Goal: Task Accomplishment & Management: Use online tool/utility

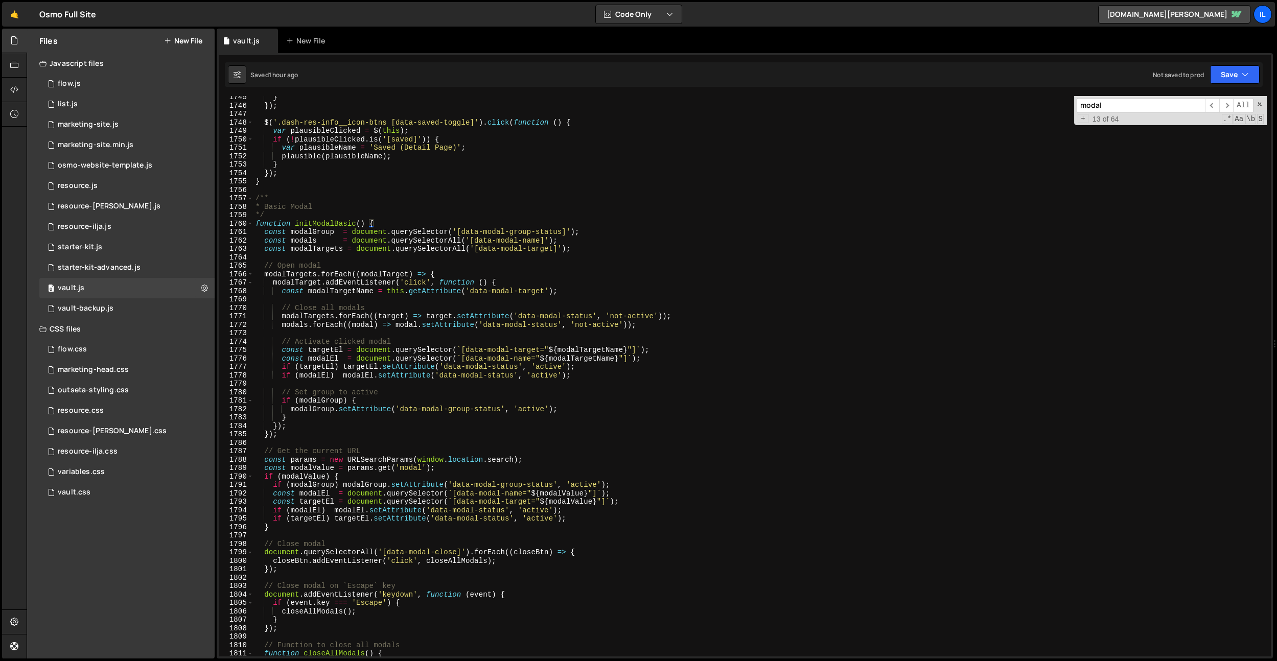
click at [466, 258] on div "} }) ; $ ( '.dash-res-info__icon-btns [data-saved-toggle]' ) . click ( function…" at bounding box center [759, 381] width 1013 height 577
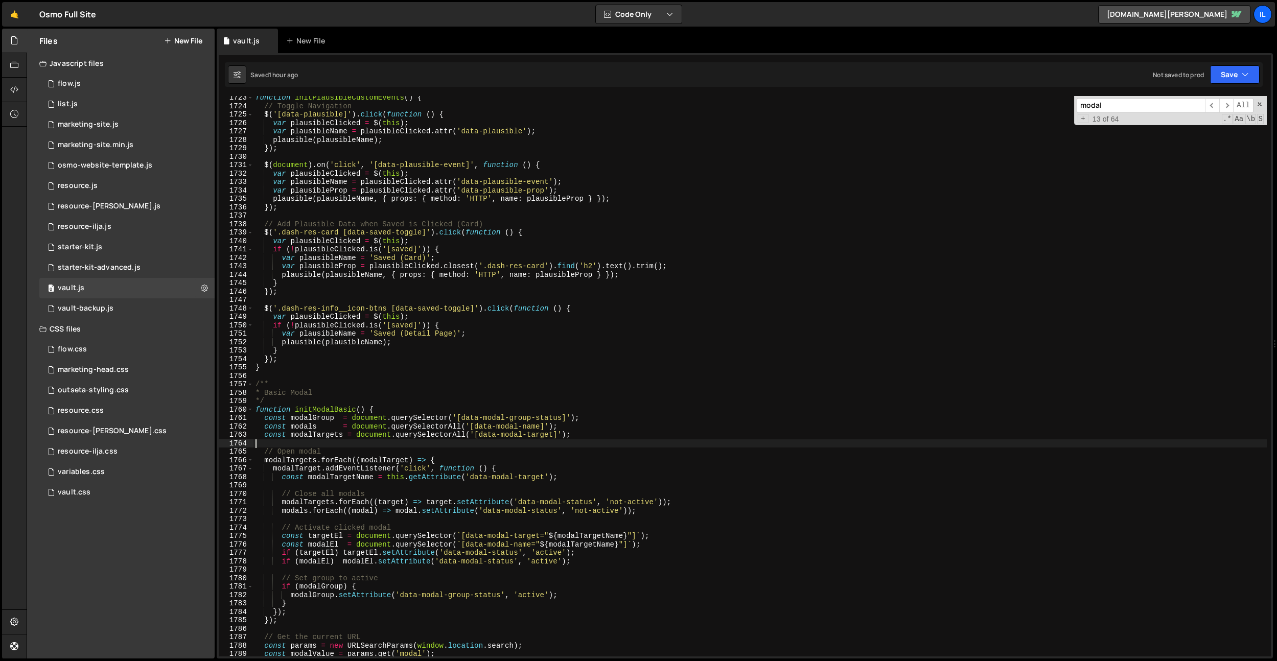
scroll to position [13907, 0]
click at [489, 286] on div "function initPlausibleCustomEvents ( ) { // Toggle Navigation $ ( '[data-plausi…" at bounding box center [759, 382] width 1013 height 577
type textarea "}"
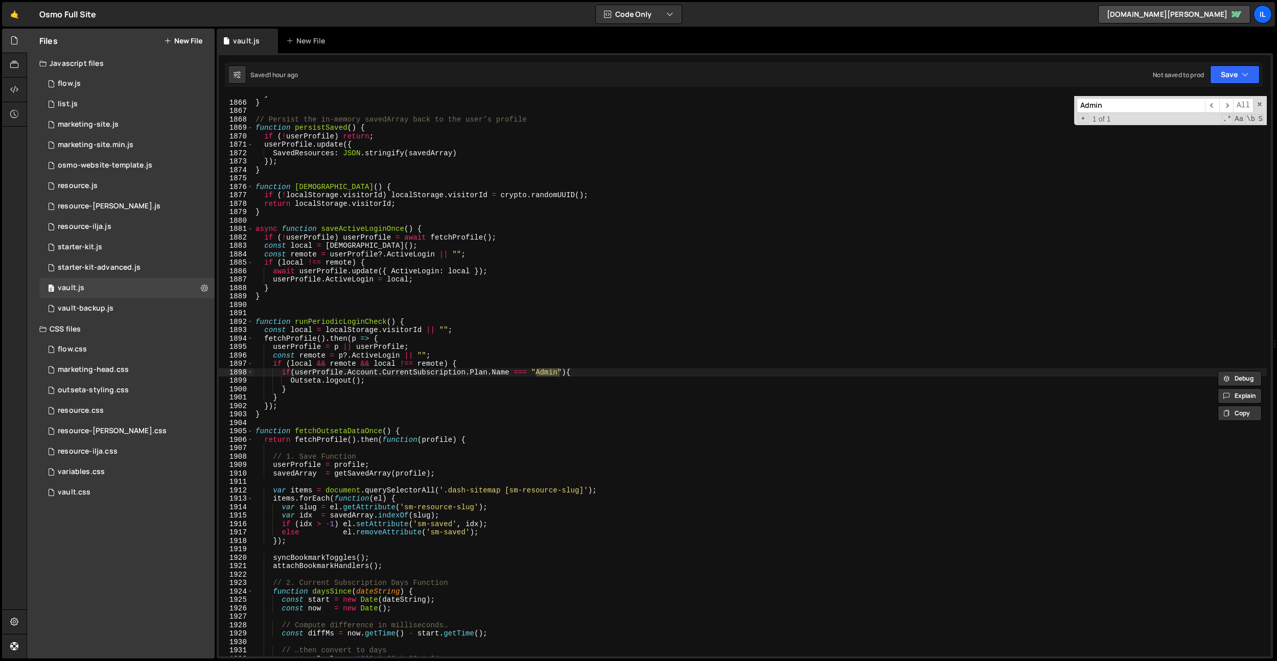
scroll to position [15044, 0]
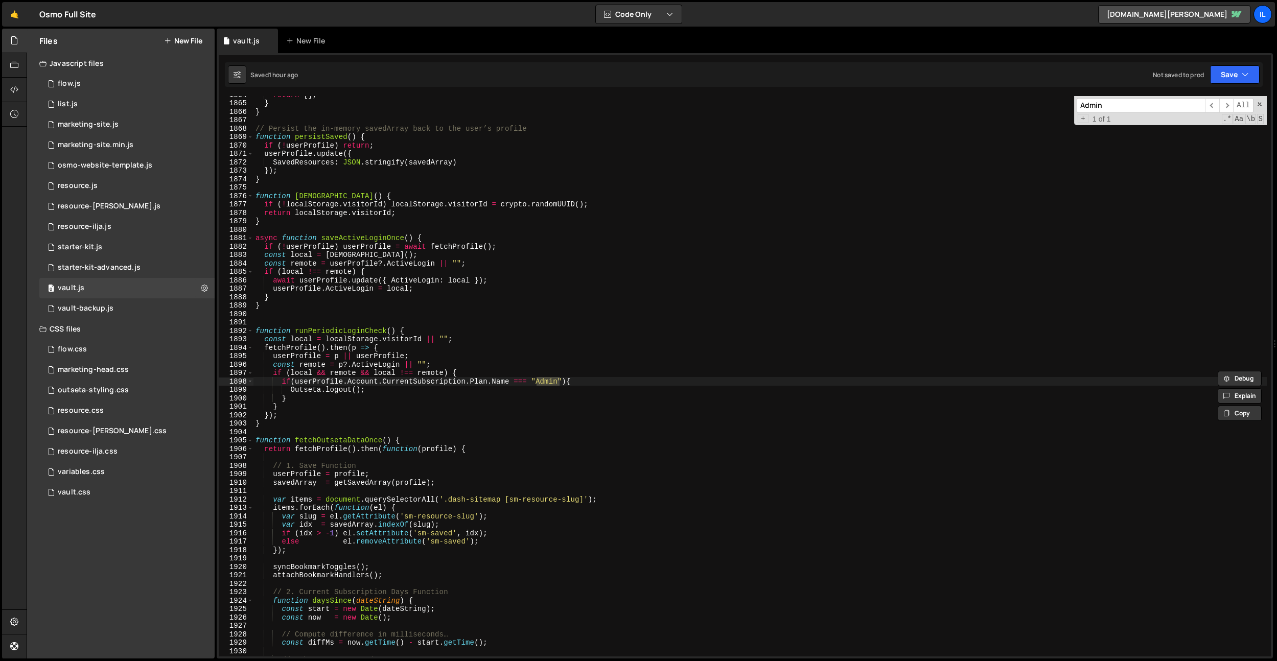
type input "Admin"
type textarea "if([DOMAIN_NAME] === "Admin"){"
click at [600, 382] on div "return [ ] ; } } // Persist the in-memory savedArray back to the user’s profile…" at bounding box center [759, 378] width 1013 height 577
drag, startPoint x: 609, startPoint y: 380, endPoint x: 281, endPoint y: 382, distance: 328.6
click at [281, 382] on div "return [ ] ; } } // Persist the in-memory savedArray back to the user’s profile…" at bounding box center [759, 378] width 1013 height 577
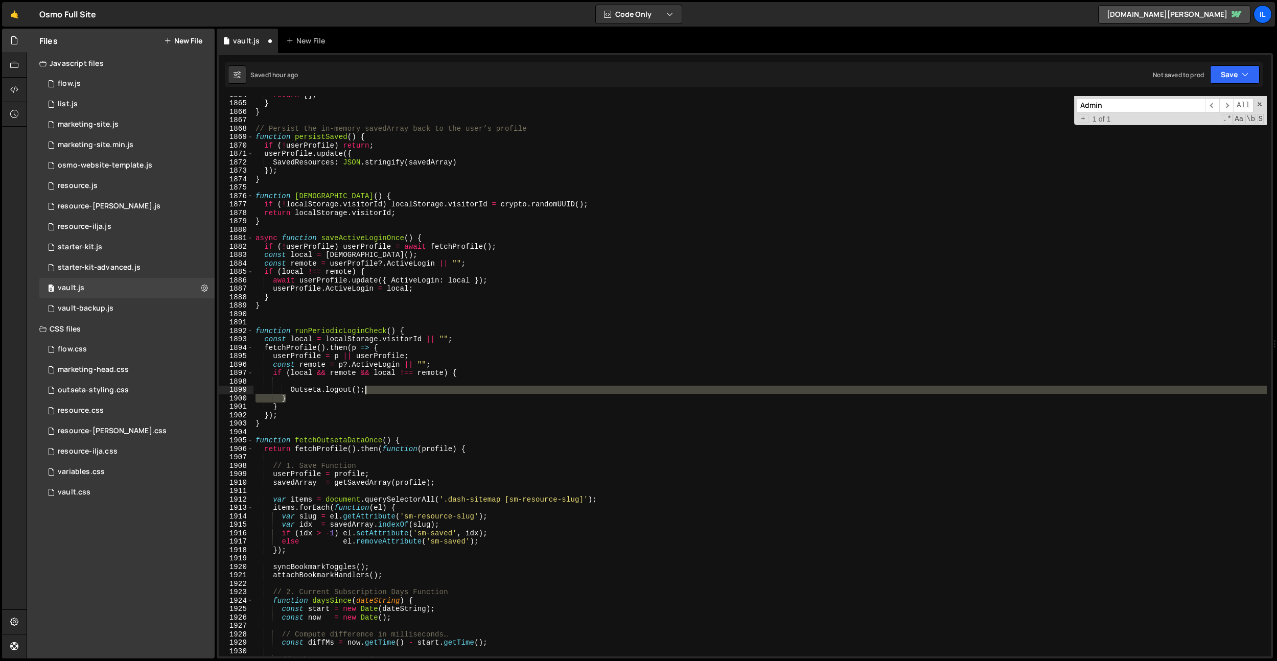
drag, startPoint x: 293, startPoint y: 399, endPoint x: 396, endPoint y: 392, distance: 103.0
click at [396, 392] on div "return [ ] ; } } // Persist the in-memory savedArray back to the user’s profile…" at bounding box center [759, 378] width 1013 height 577
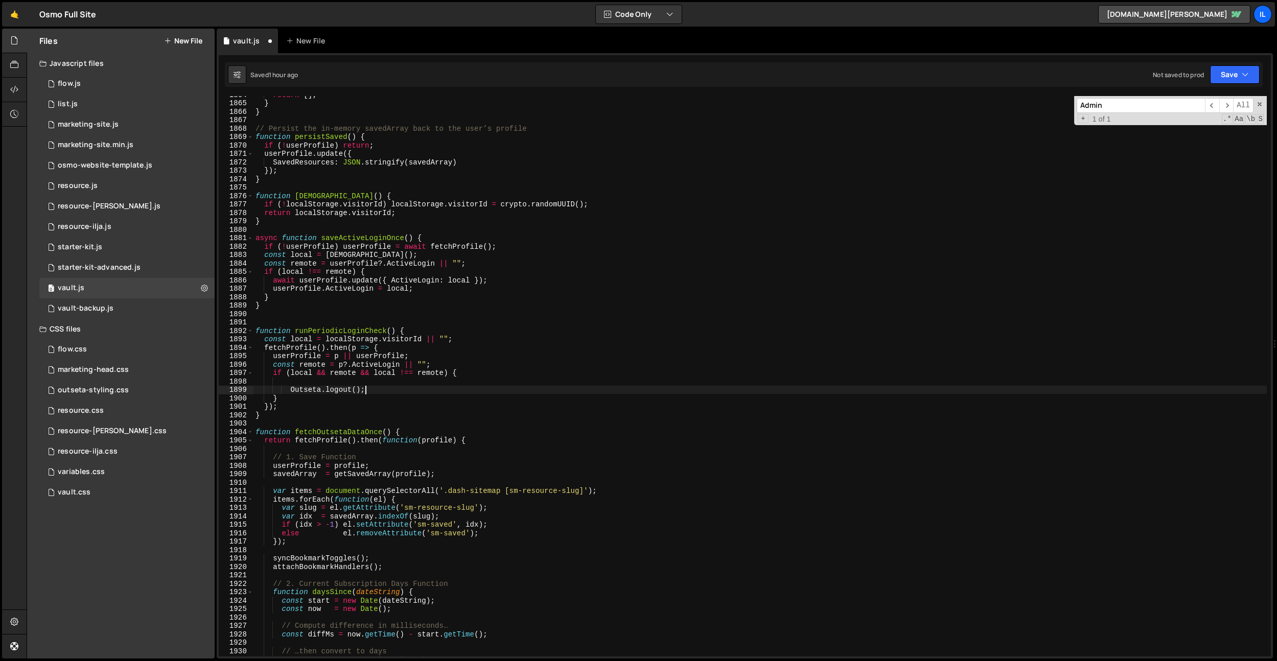
click at [291, 393] on div "return [ ] ; } } // Persist the in-memory savedArray back to the user’s profile…" at bounding box center [759, 378] width 1013 height 577
type textarea "Outseta.logout();"
click at [292, 385] on div "return [ ] ; } } // Persist the in-memory savedArray back to the user’s profile…" at bounding box center [759, 378] width 1013 height 577
type textarea "if (local && remote && local !== remote) {"
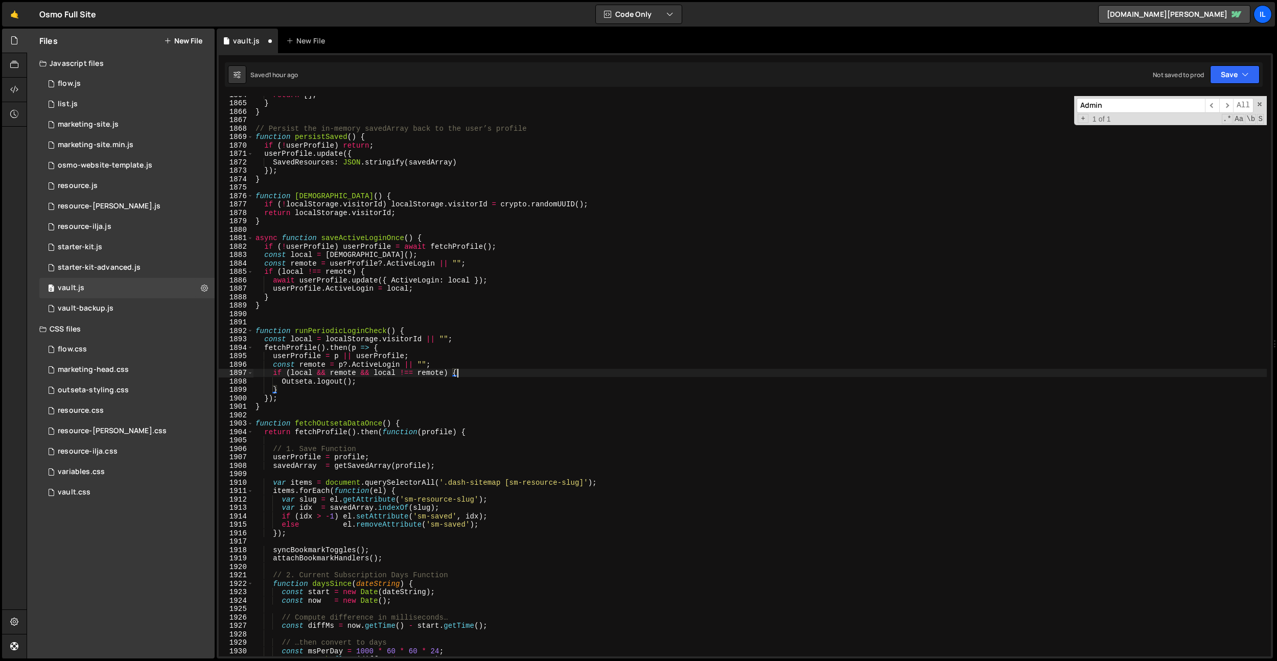
click at [409, 412] on div "return [ ] ; } } // Persist the in-memory savedArray back to the user’s profile…" at bounding box center [759, 378] width 1013 height 577
click at [394, 381] on div "return [ ] ; } } // Persist the in-memory savedArray back to the user’s profile…" at bounding box center [759, 378] width 1013 height 577
click at [472, 303] on div "return [ ] ; } } // Persist the in-memory savedArray back to the user’s profile…" at bounding box center [759, 378] width 1013 height 577
type textarea "}"
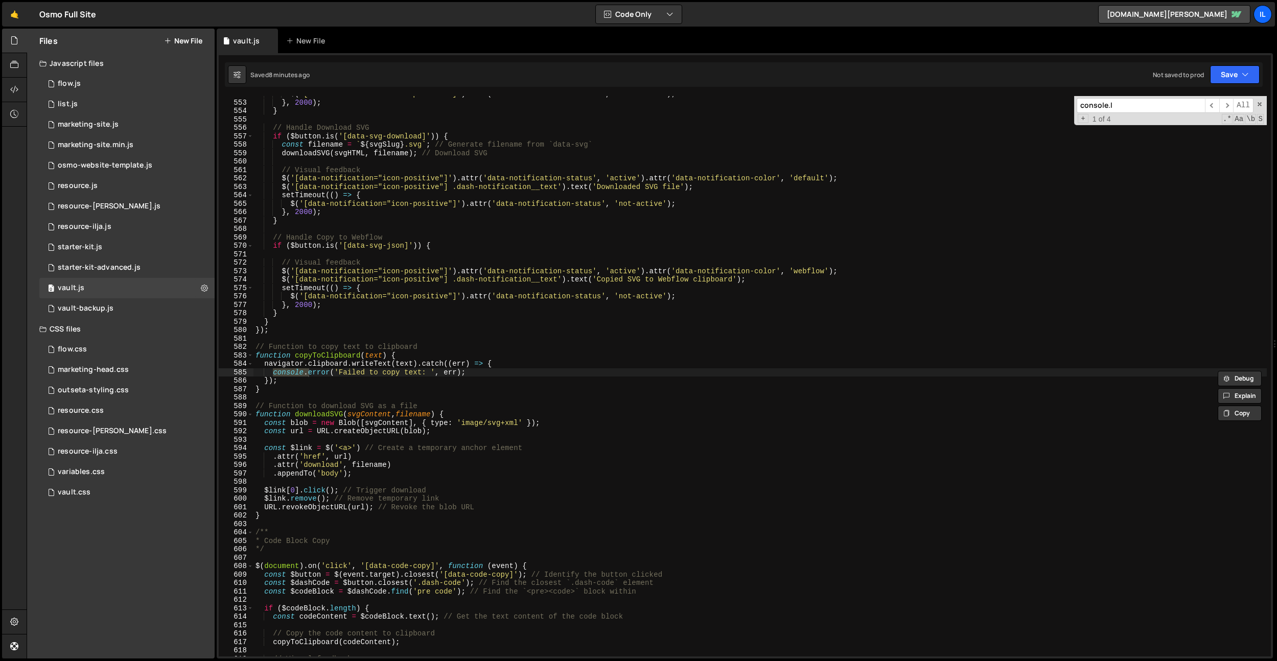
scroll to position [7271, 0]
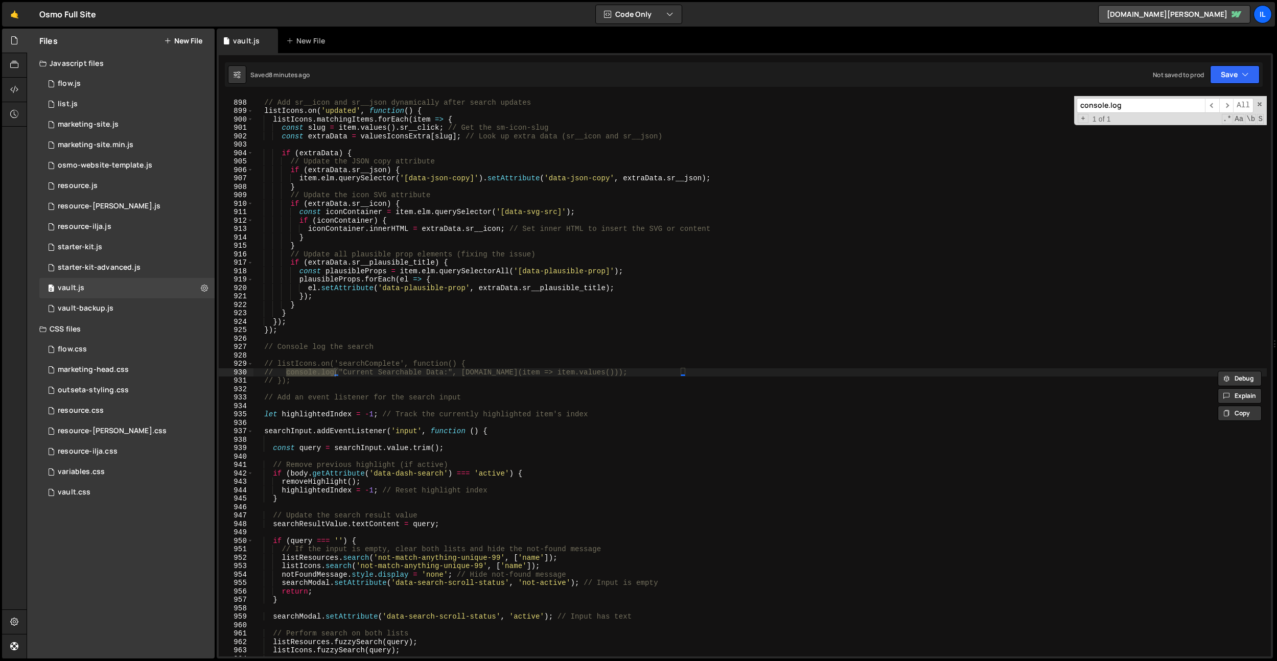
type input "console.log"
type textarea "});"
click at [500, 322] on div "// Add sr__icon and sr__json dynamically after search updates listIcons . on ( …" at bounding box center [759, 378] width 1013 height 577
click at [510, 337] on div "// Add sr__icon and sr__json dynamically after search updates listIcons . on ( …" at bounding box center [759, 378] width 1013 height 577
paste input "Outseta.logout().then(() => {"
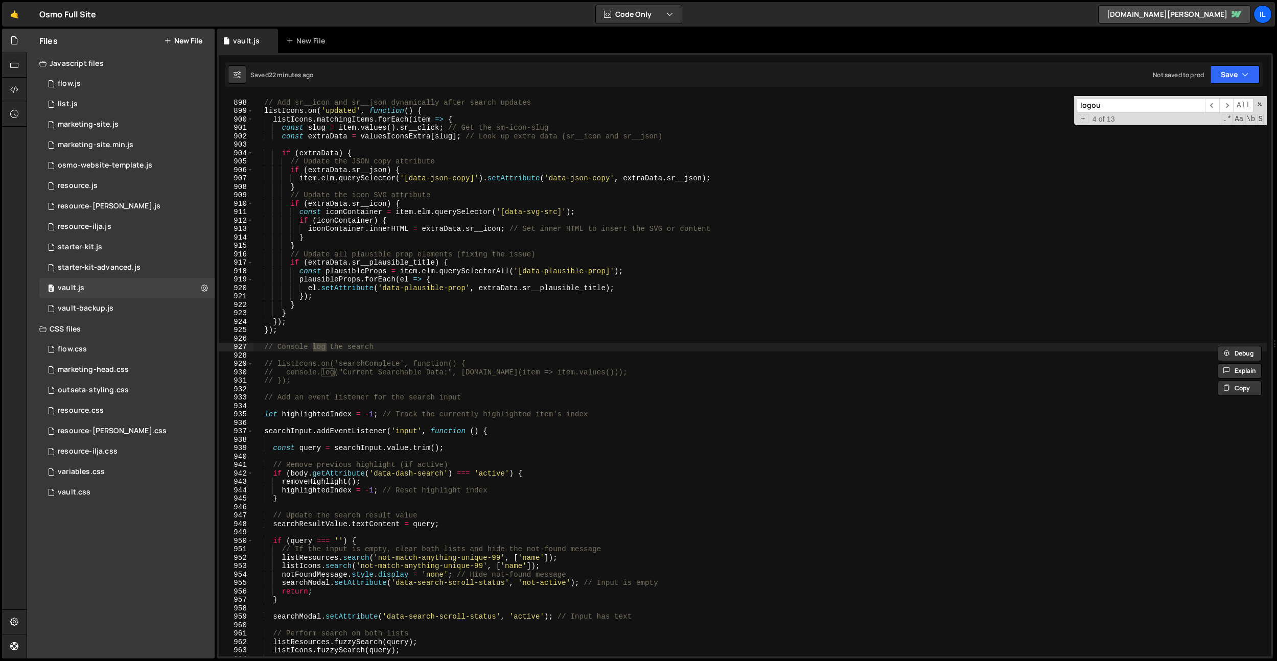
scroll to position [15068, 0]
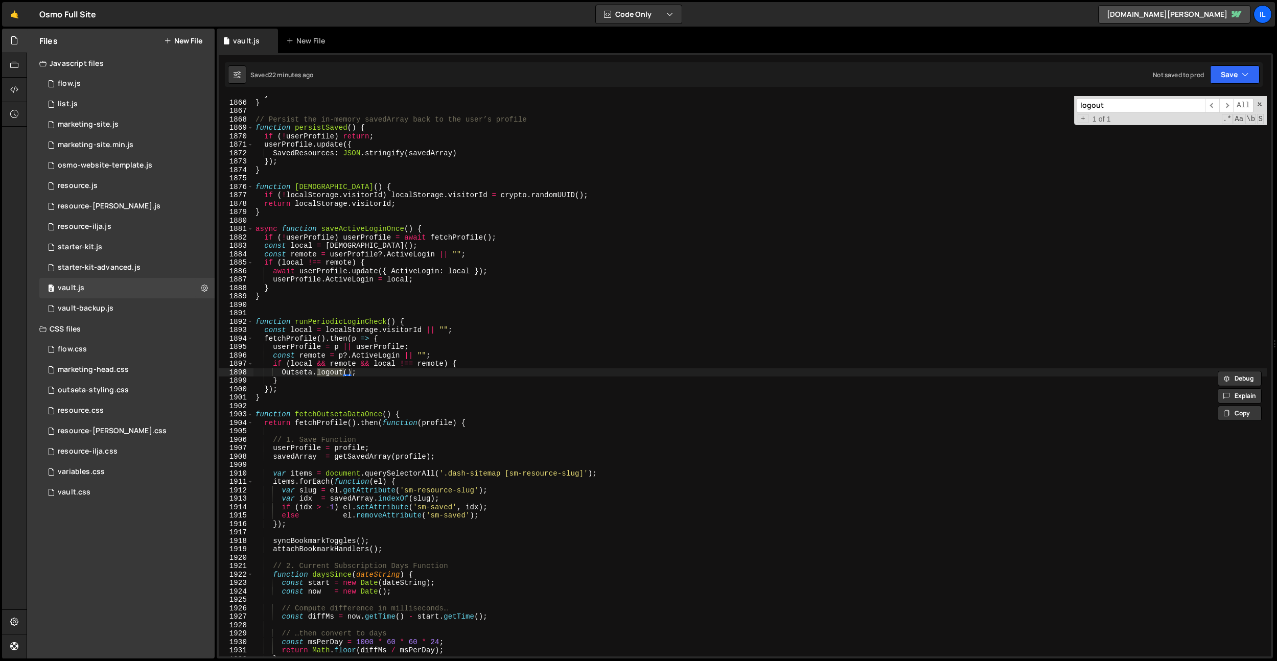
type input "logout"
drag, startPoint x: 352, startPoint y: 375, endPoint x: 360, endPoint y: 372, distance: 8.6
click at [353, 375] on div "} } // Persist the in-memory savedArray back to the user’s profile function per…" at bounding box center [759, 378] width 1013 height 577
drag, startPoint x: 360, startPoint y: 372, endPoint x: 283, endPoint y: 374, distance: 77.2
click at [283, 374] on div "} } // Persist the in-memory savedArray back to the user’s profile function per…" at bounding box center [759, 378] width 1013 height 577
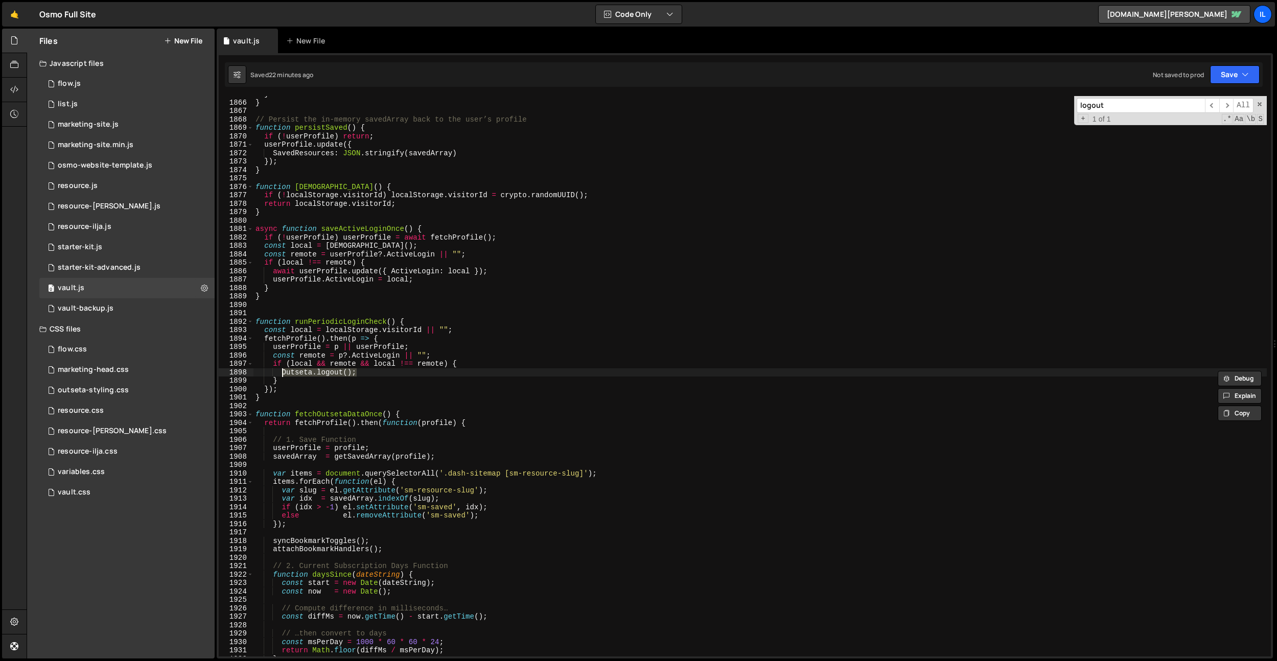
paste textarea "}"
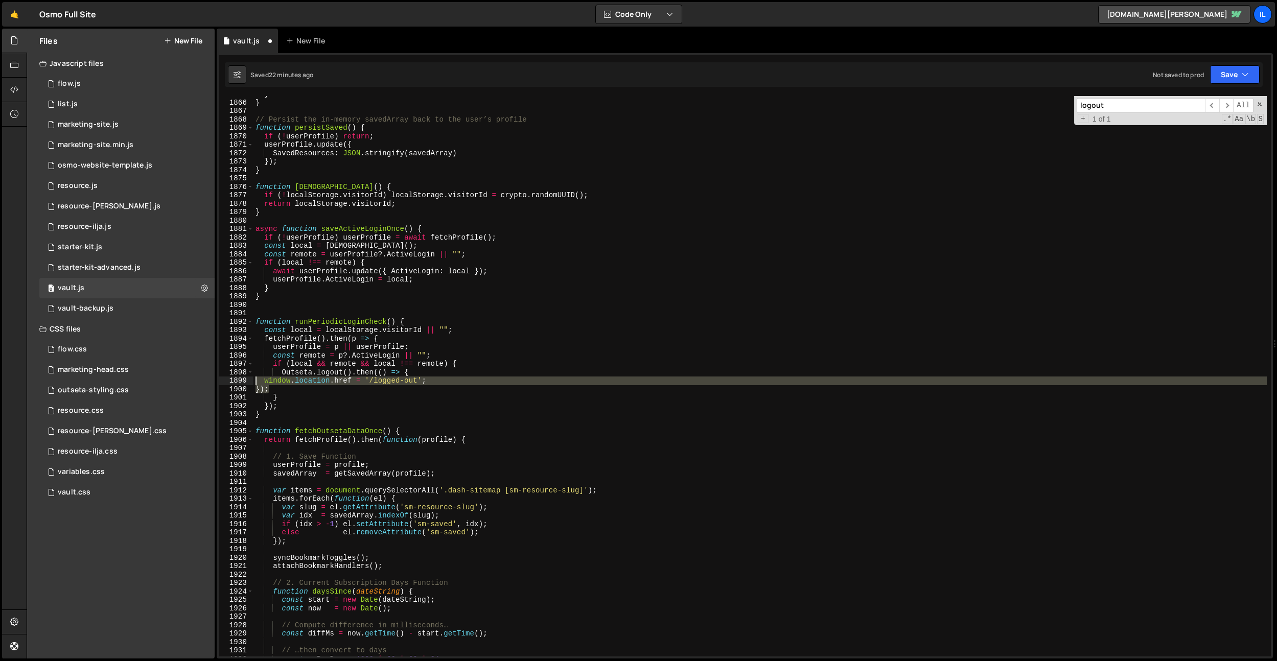
drag, startPoint x: 276, startPoint y: 391, endPoint x: 237, endPoint y: 382, distance: 40.0
click at [237, 382] on div "}); 1865 1866 1867 1868 1869 1870 1871 1872 1873 1874 1875 1876 1877 1878 1879 …" at bounding box center [745, 376] width 1052 height 561
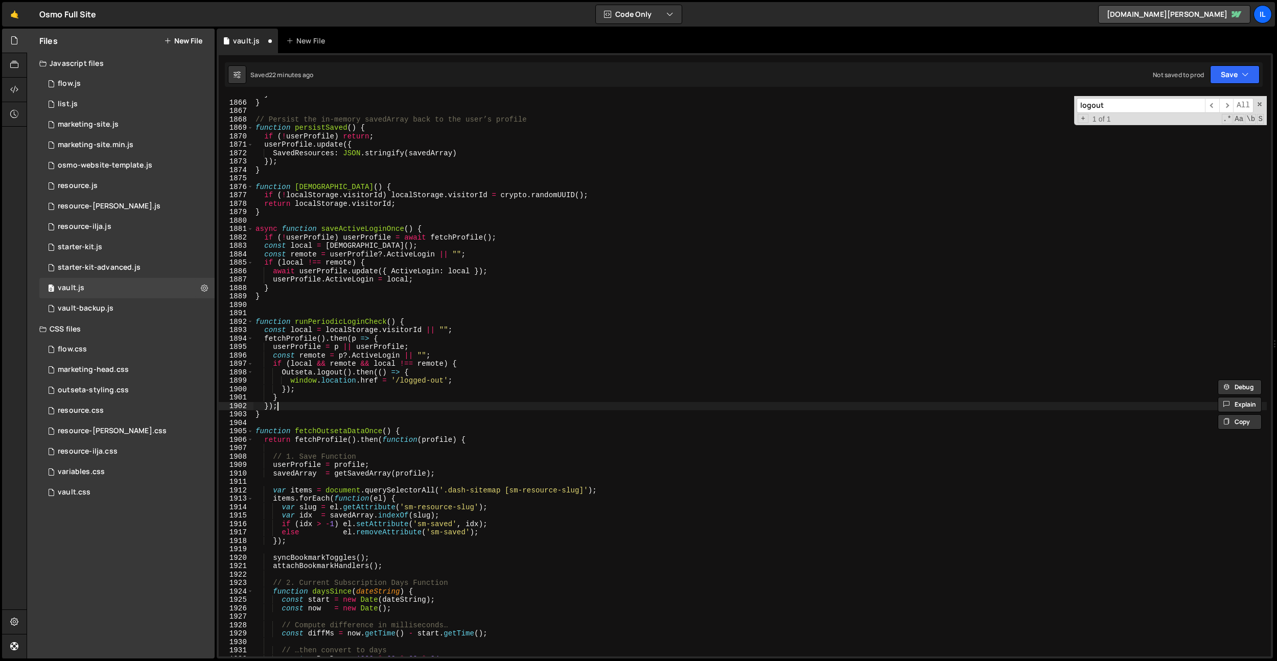
click at [439, 406] on div "} } // Persist the in-memory savedArray back to the user’s profile function per…" at bounding box center [759, 378] width 1013 height 577
click at [431, 378] on div "} } // Persist the in-memory savedArray back to the user’s profile function per…" at bounding box center [759, 378] width 1013 height 577
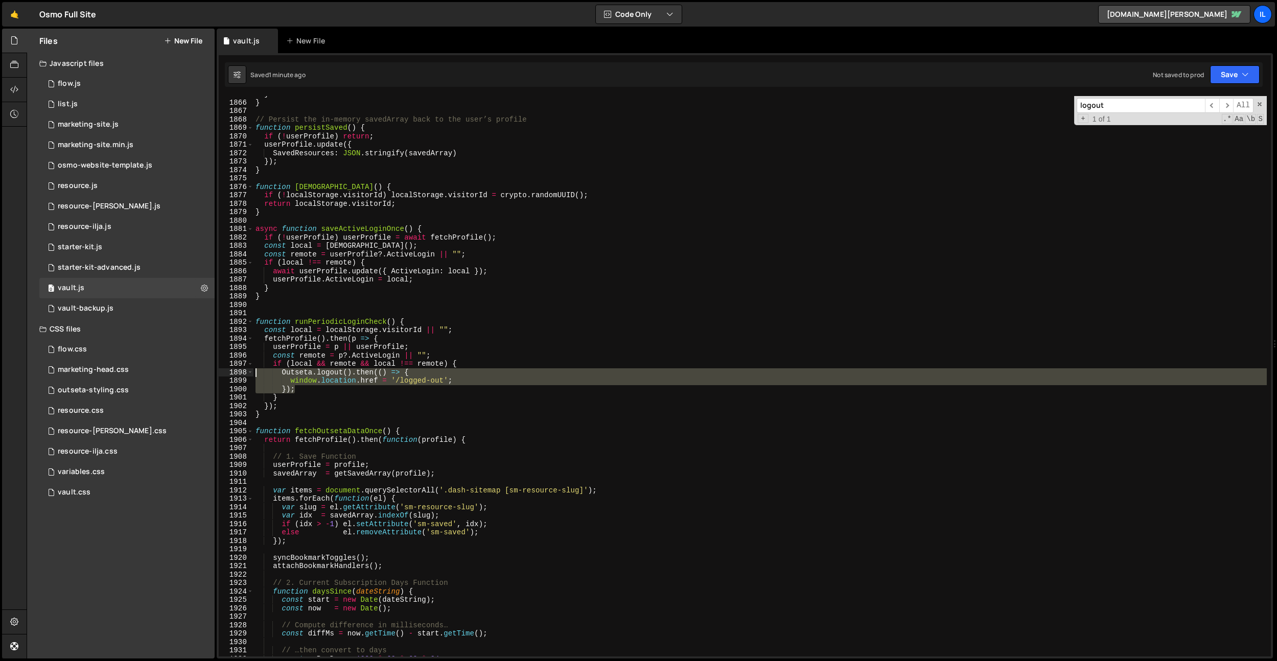
drag, startPoint x: 359, startPoint y: 392, endPoint x: 231, endPoint y: 369, distance: 129.4
click at [231, 369] on div "window.location.href = '/logged-out'; 1865 1866 1867 1868 1869 1870 1871 1872 1…" at bounding box center [745, 376] width 1052 height 561
drag, startPoint x: 312, startPoint y: 389, endPoint x: 317, endPoint y: 391, distance: 5.5
click at [312, 389] on div "} } // Persist the in-memory savedArray back to the user’s profile function per…" at bounding box center [759, 376] width 1013 height 561
drag, startPoint x: 312, startPoint y: 389, endPoint x: 284, endPoint y: 373, distance: 32.5
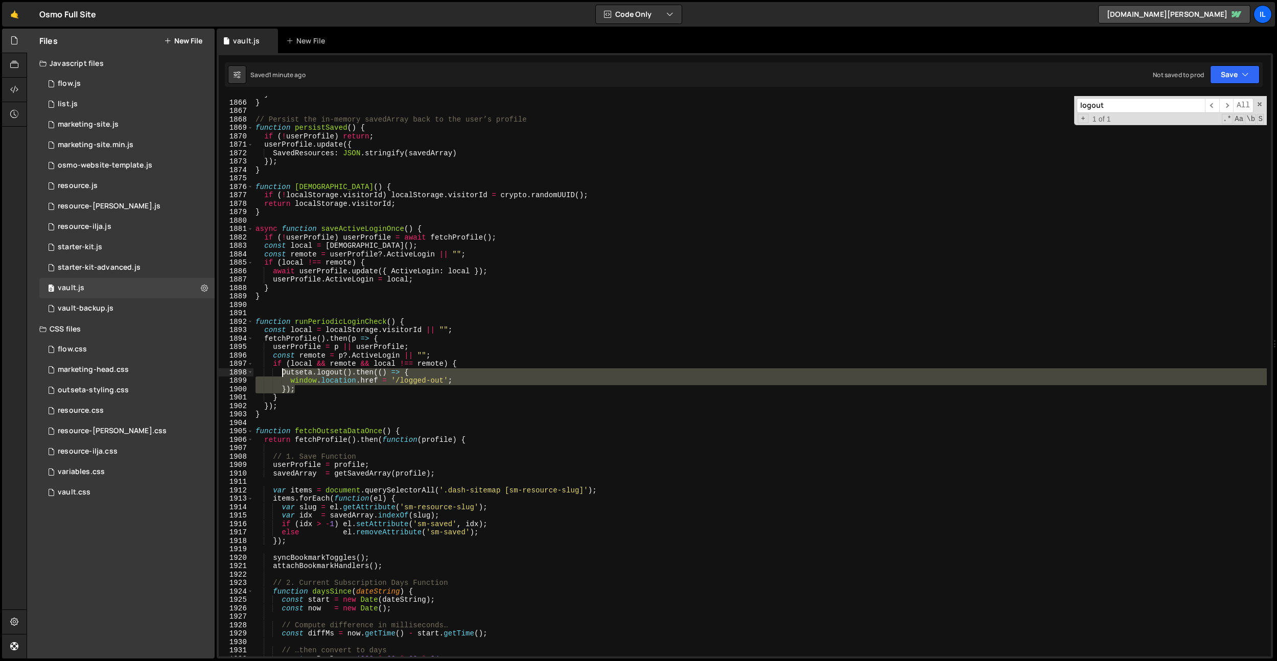
click at [282, 372] on div "} } // Persist the in-memory savedArray back to the user’s profile function per…" at bounding box center [759, 378] width 1013 height 577
paste textarea "})"
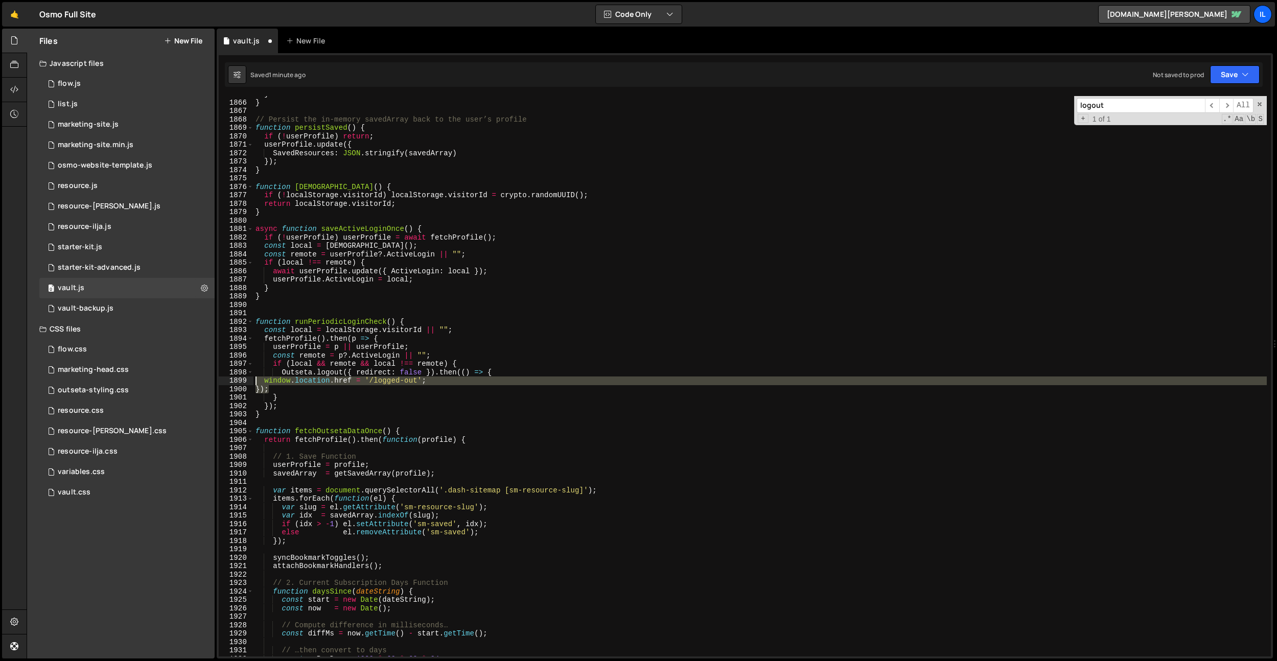
drag, startPoint x: 273, startPoint y: 391, endPoint x: 247, endPoint y: 380, distance: 28.2
click at [247, 380] on div "}); 1865 1866 1867 1868 1869 1870 1871 1872 1873 1874 1875 1876 1877 1878 1879 …" at bounding box center [745, 376] width 1052 height 561
click at [401, 403] on div "} } // Persist the in-memory savedArray back to the user’s profile function per…" at bounding box center [759, 378] width 1013 height 577
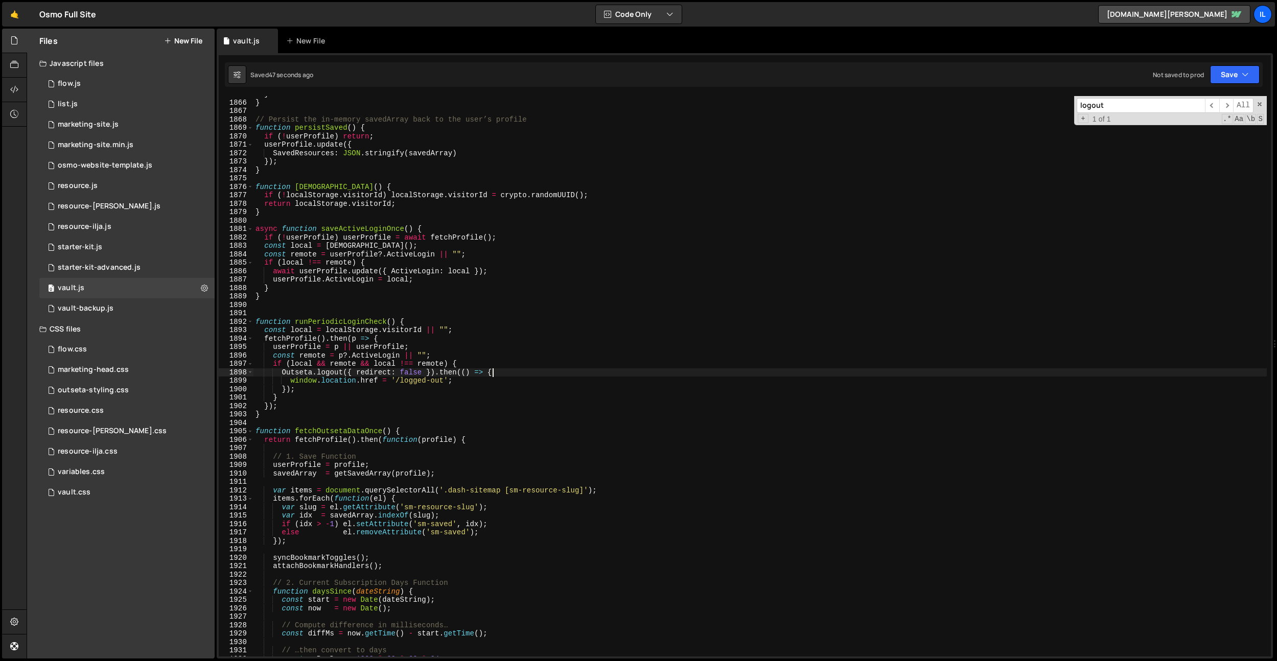
click at [514, 372] on div "} } // Persist the in-memory savedArray back to the user’s profile function per…" at bounding box center [759, 378] width 1013 height 577
type textarea "if (local && remote && local !== remote) {"
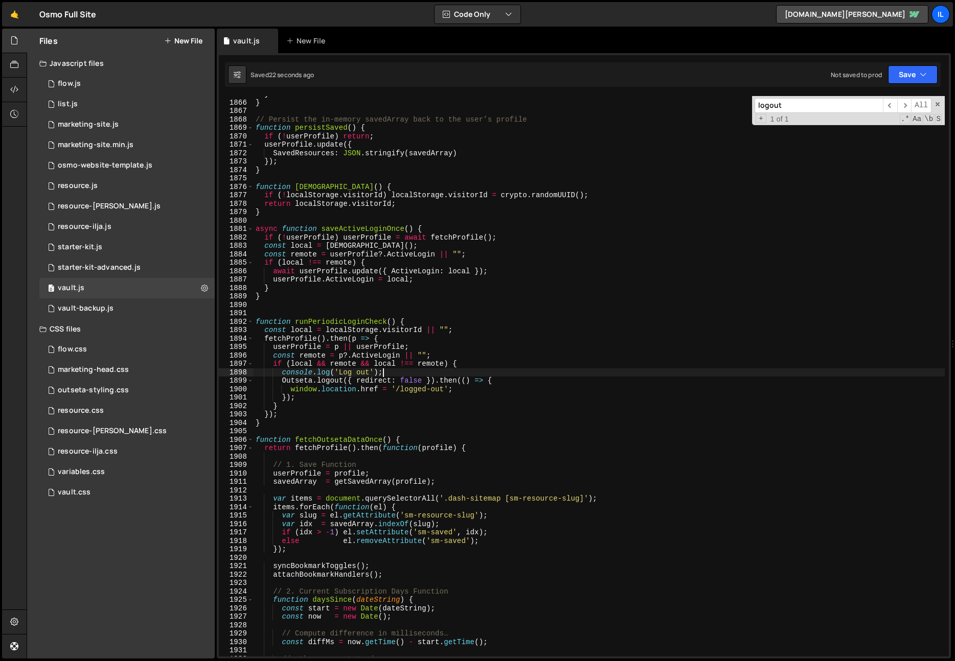
scroll to position [15052, 0]
click at [489, 280] on div "} } // Persist the in-memory savedArray back to the user’s profile function per…" at bounding box center [598, 378] width 691 height 577
drag, startPoint x: 388, startPoint y: 370, endPoint x: 401, endPoint y: 401, distance: 33.7
click at [283, 370] on div "} } // Persist the in-memory savedArray back to the user’s profile function per…" at bounding box center [598, 378] width 691 height 577
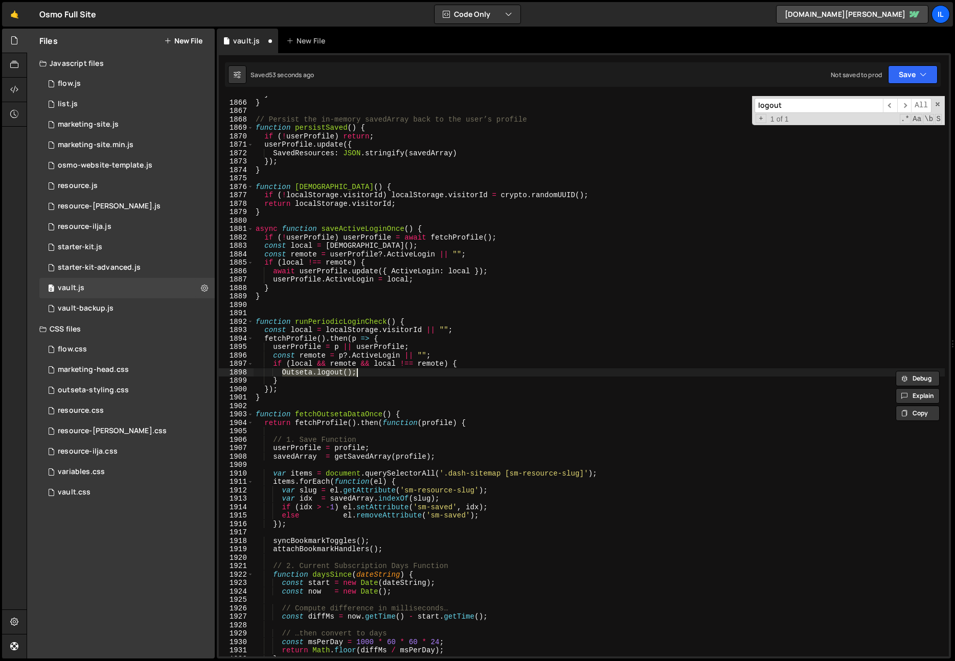
scroll to position [15074, 0]
click at [478, 366] on div "} } // Persist the in-memory savedArray back to the user’s profile function per…" at bounding box center [598, 378] width 691 height 577
type textarea "if (local && remote && local !== remote) {"
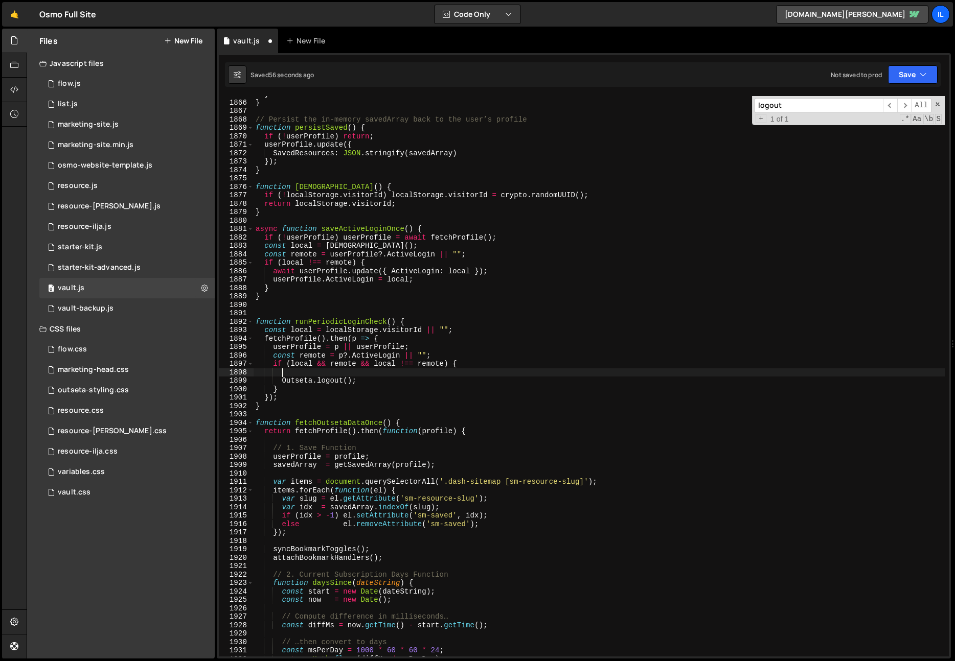
paste textarea "console.log('Log out');"
click at [470, 389] on div "} } // Persist the in-memory savedArray back to the user’s profile function per…" at bounding box center [598, 378] width 691 height 577
drag, startPoint x: 402, startPoint y: 383, endPoint x: 247, endPoint y: 380, distance: 154.9
click at [247, 380] on div "Outseta.logout(); 1865 1866 1867 1868 1869 1870 1871 1872 1873 1874 1875 1876 1…" at bounding box center [584, 376] width 730 height 561
click at [426, 353] on div "} } // Persist the in-memory savedArray back to the user’s profile function per…" at bounding box center [598, 378] width 691 height 577
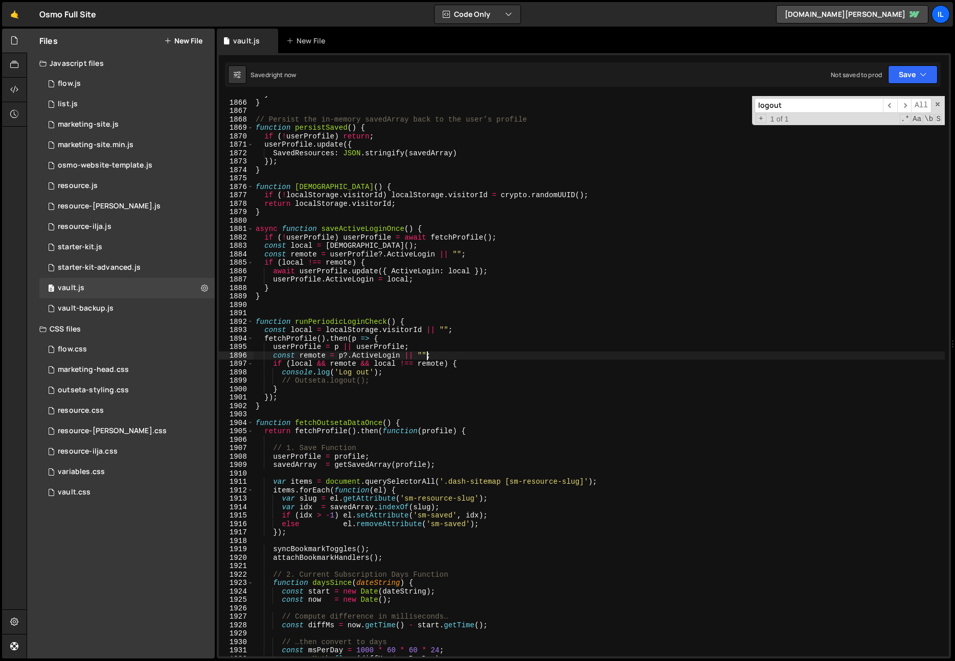
click at [424, 354] on div "} } // Persist the in-memory savedArray back to the user’s profile function per…" at bounding box center [598, 378] width 691 height 577
click at [414, 400] on div "} } // Persist the in-memory savedArray back to the user’s profile function per…" at bounding box center [598, 378] width 691 height 577
click at [372, 381] on div "} } // Persist the in-memory savedArray back to the user’s profile function per…" at bounding box center [598, 378] width 691 height 577
drag, startPoint x: 394, startPoint y: 372, endPoint x: 322, endPoint y: 391, distance: 74.6
click at [283, 370] on div "} } // Persist the in-memory savedArray back to the user’s profile function per…" at bounding box center [598, 378] width 691 height 577
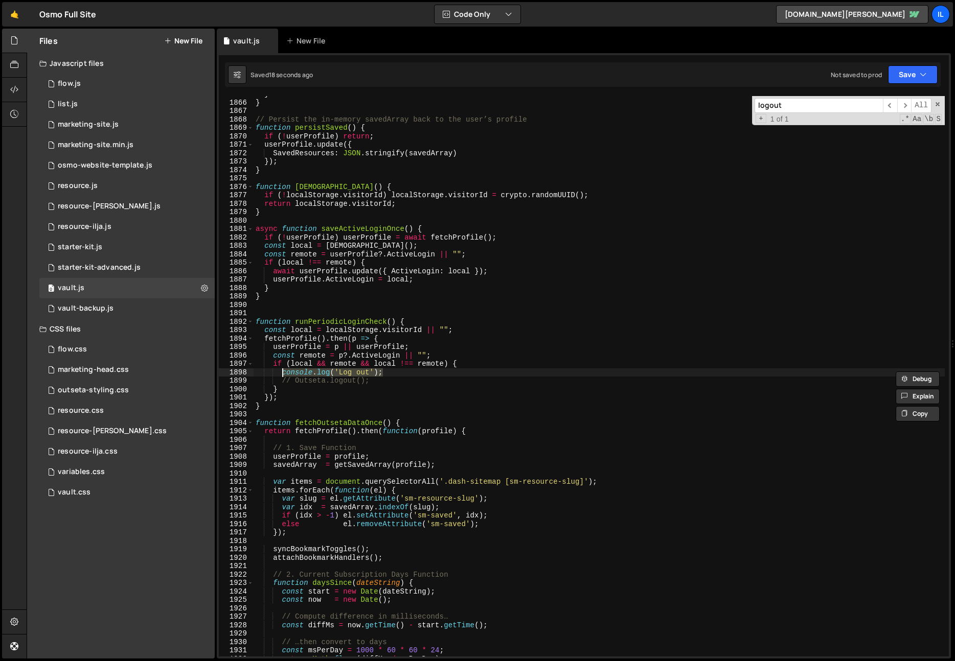
type textarea "Outseta.logout();"
click at [455, 333] on div "} } // Persist the in-memory savedArray back to the user’s profile function per…" at bounding box center [598, 378] width 691 height 577
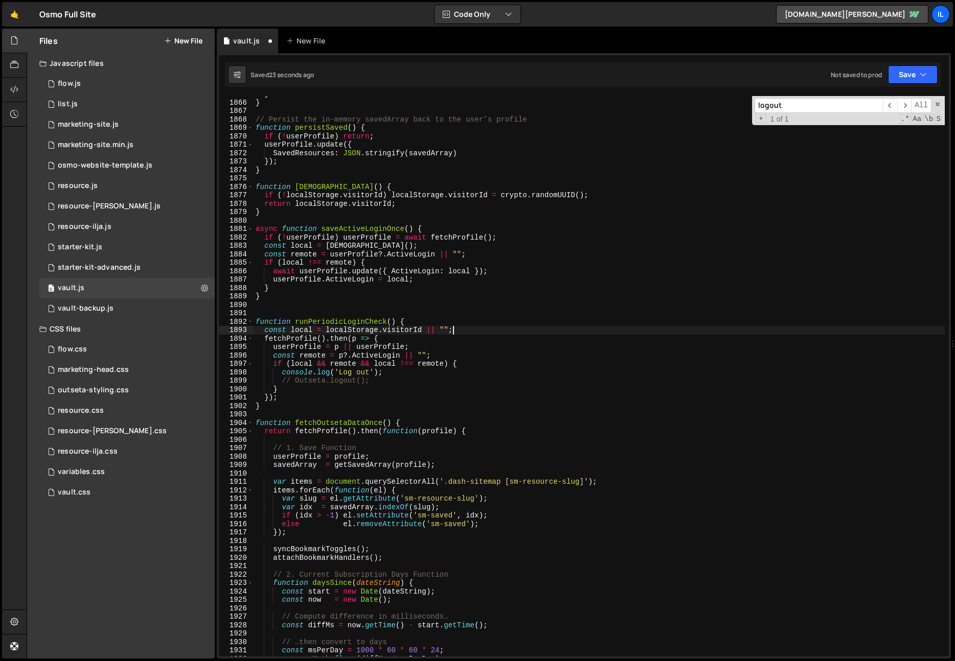
click at [382, 363] on div "} } // Persist the in-memory savedArray back to the user’s profile function per…" at bounding box center [598, 378] width 691 height 577
click at [378, 375] on div "} } // Persist the in-memory savedArray back to the user’s profile function per…" at bounding box center [598, 378] width 691 height 577
click at [408, 373] on div "} } // Persist the in-memory savedArray back to the user’s profile function per…" at bounding box center [598, 378] width 691 height 577
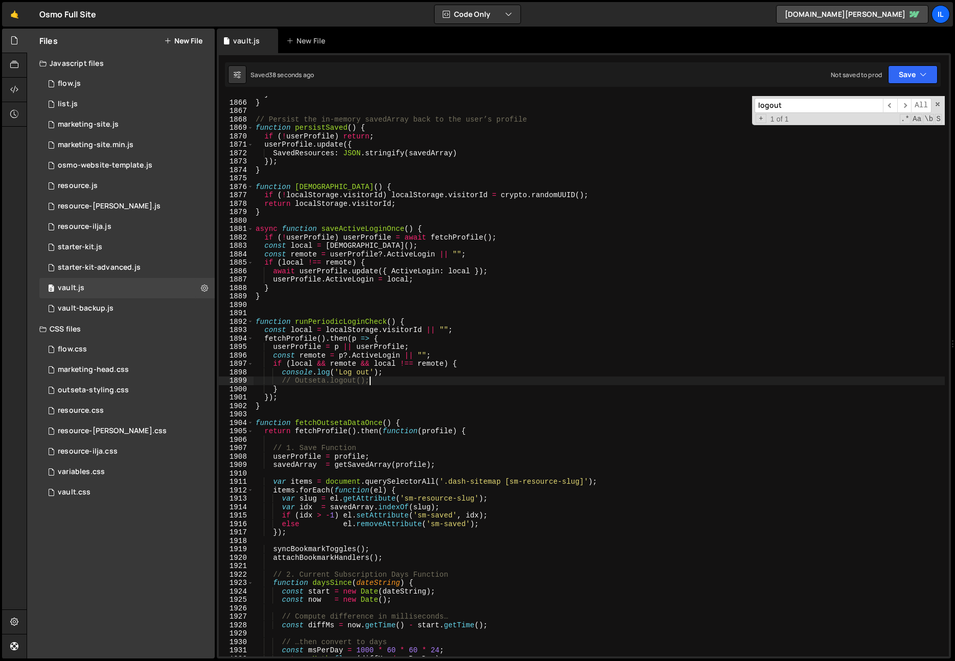
click at [401, 380] on div "} } // Persist the in-memory savedArray back to the user’s profile function per…" at bounding box center [598, 378] width 691 height 577
type textarea "// Outseta.logout();"
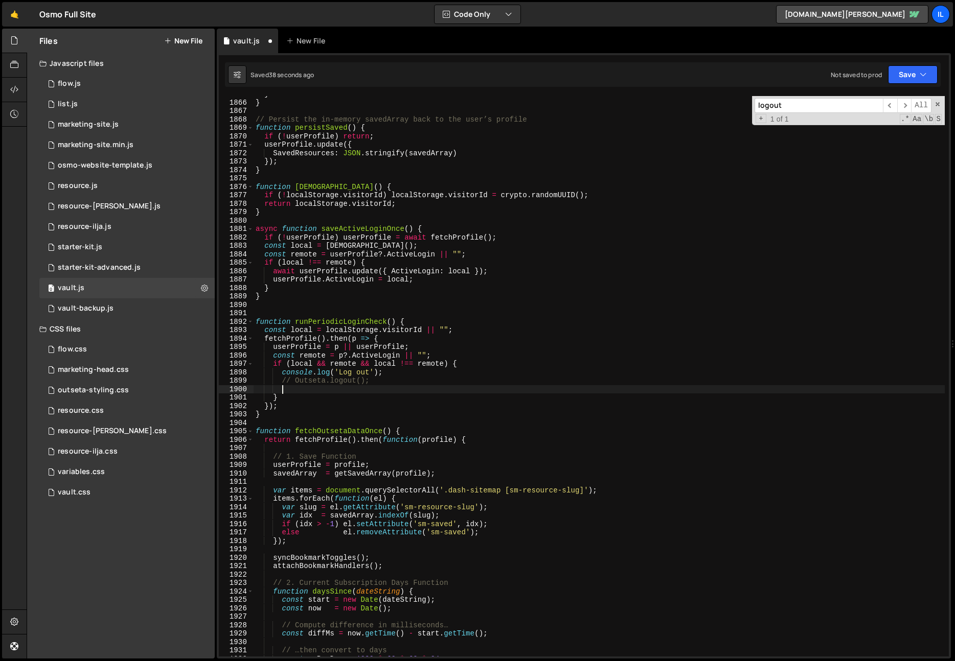
paste textarea "});"
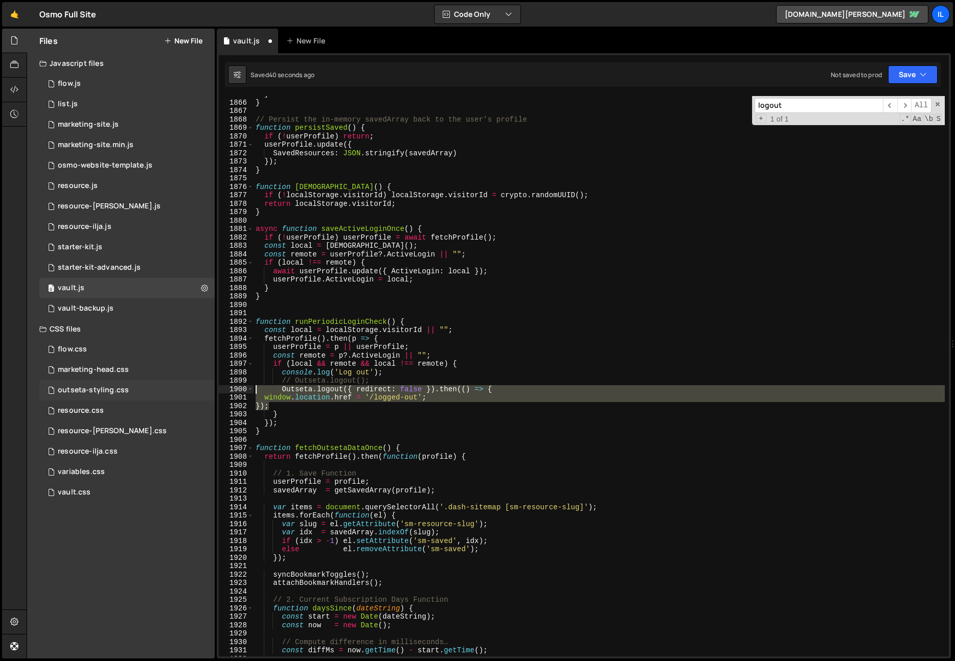
drag, startPoint x: 287, startPoint y: 406, endPoint x: 207, endPoint y: 392, distance: 80.9
click at [207, 392] on div "Files New File Javascript files 0 flow.js 0 0 list.js 0 0 marketing-site.js 0 0…" at bounding box center [491, 344] width 928 height 631
click at [271, 404] on div "} } // Persist the in-memory savedArray back to the user’s profile function per…" at bounding box center [598, 376] width 691 height 561
drag, startPoint x: 274, startPoint y: 407, endPoint x: 333, endPoint y: 425, distance: 61.8
click at [242, 398] on div "}); 1865 1866 1867 1868 1869 1870 1871 1872 1873 1874 1875 1876 1877 1878 1879 …" at bounding box center [584, 376] width 730 height 561
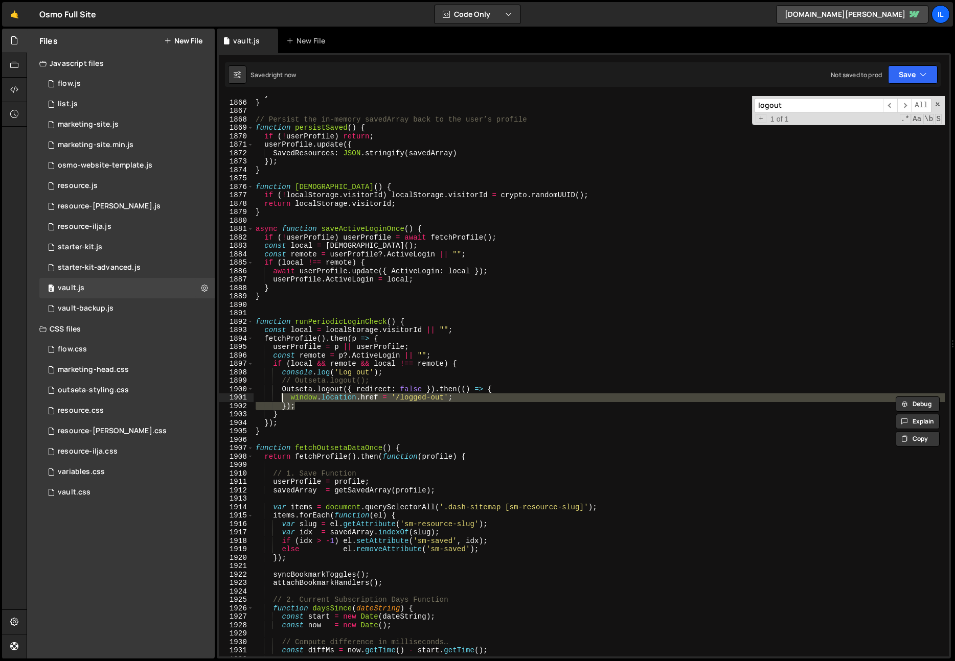
click at [401, 411] on div "} } // Persist the in-memory savedArray back to the user’s profile function per…" at bounding box center [598, 378] width 691 height 577
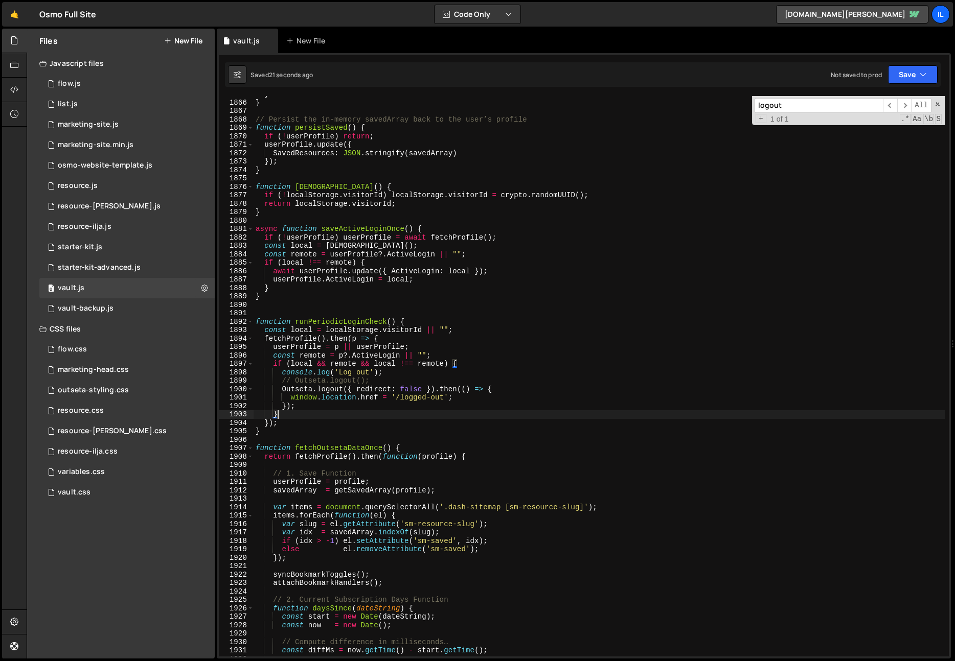
click at [350, 388] on div "} } // Persist the in-memory savedArray back to the user’s profile function per…" at bounding box center [598, 378] width 691 height 577
click at [321, 401] on div "} } // Persist the in-memory savedArray back to the user’s profile function per…" at bounding box center [598, 378] width 691 height 577
drag, startPoint x: 321, startPoint y: 401, endPoint x: 339, endPoint y: 401, distance: 17.4
click at [321, 401] on div "} } // Persist the in-memory savedArray back to the user’s profile function per…" at bounding box center [598, 378] width 691 height 577
click at [413, 398] on div "} } // Persist the in-memory savedArray back to the user’s profile function per…" at bounding box center [598, 378] width 691 height 577
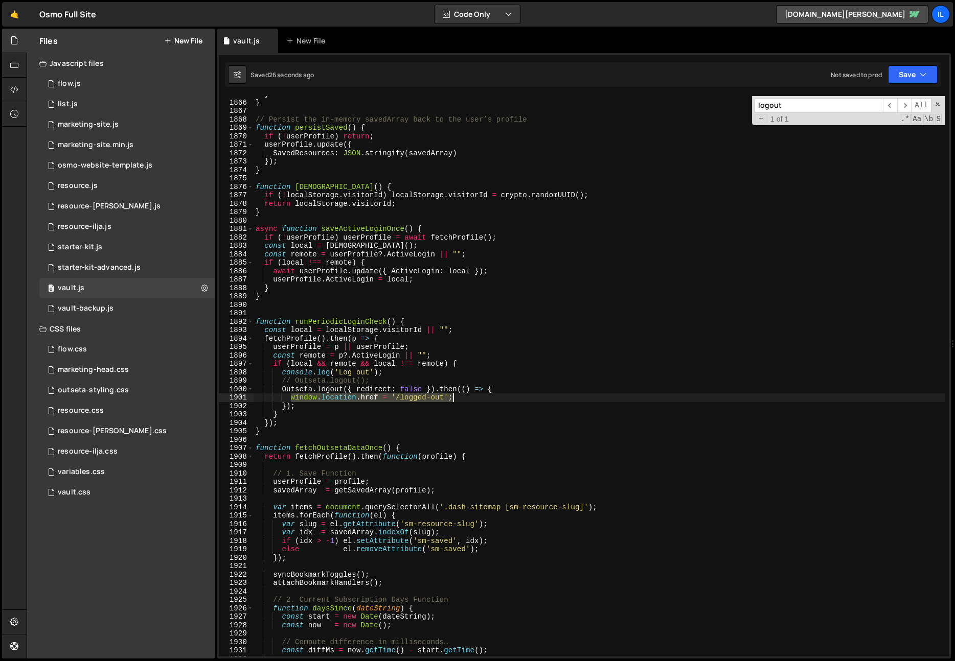
drag, startPoint x: 289, startPoint y: 398, endPoint x: 471, endPoint y: 395, distance: 181.9
click at [471, 395] on div "} } // Persist the in-memory savedArray back to the user’s profile function per…" at bounding box center [598, 378] width 691 height 577
click at [347, 387] on div "} } // Persist the in-memory savedArray back to the user’s profile function per…" at bounding box center [598, 378] width 691 height 577
click at [370, 388] on div "} } // Persist the in-memory savedArray back to the user’s profile function per…" at bounding box center [598, 378] width 691 height 577
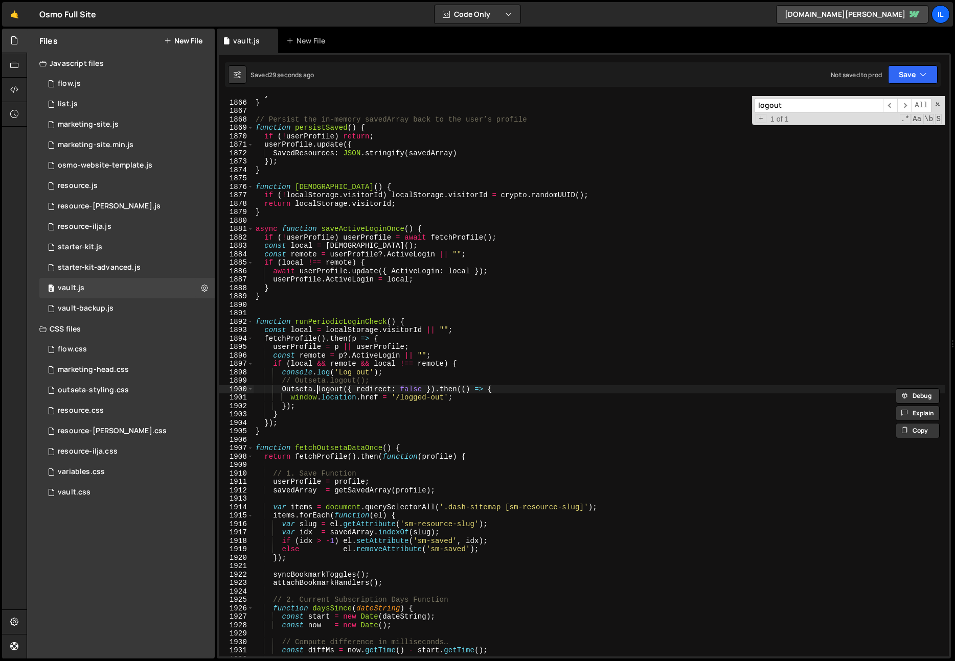
click at [316, 388] on div "} } // Persist the in-memory savedArray back to the user’s profile function per…" at bounding box center [598, 378] width 691 height 577
click at [403, 386] on div "} } // Persist the in-memory savedArray back to the user’s profile function per…" at bounding box center [598, 378] width 691 height 577
click at [375, 371] on div "} } // Persist the in-memory savedArray back to the user’s profile function per…" at bounding box center [598, 378] width 691 height 577
click at [407, 397] on div "} } // Persist the in-memory savedArray back to the user’s profile function per…" at bounding box center [598, 378] width 691 height 577
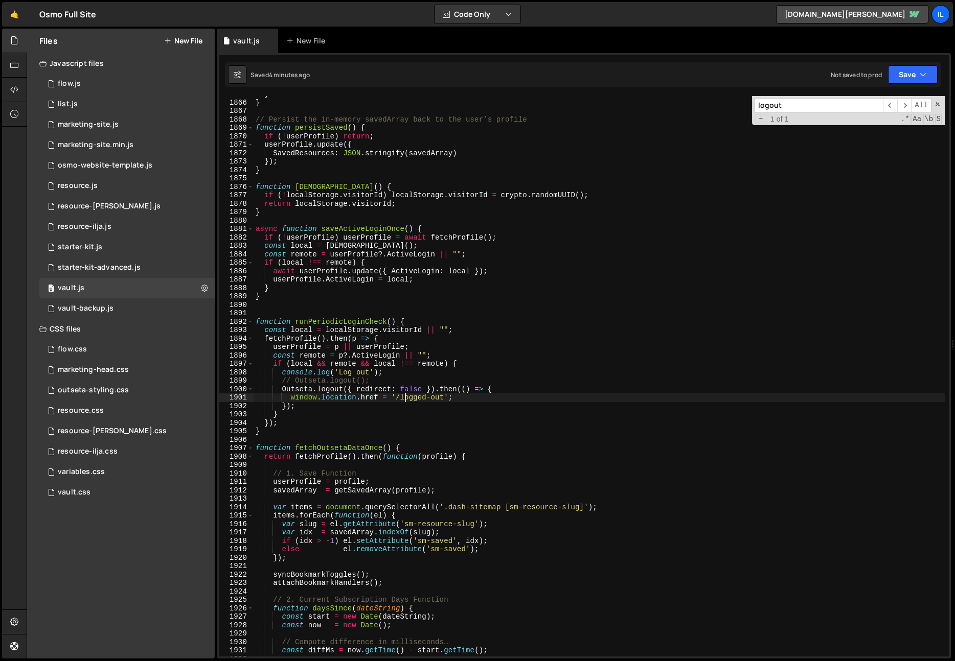
click at [447, 399] on div "} } // Persist the in-memory savedArray back to the user’s profile function per…" at bounding box center [598, 378] width 691 height 577
click at [472, 400] on div "} } // Persist the in-memory savedArray back to the user’s profile function per…" at bounding box center [598, 378] width 691 height 577
type textarea "window.location.href = '/logged-out';"
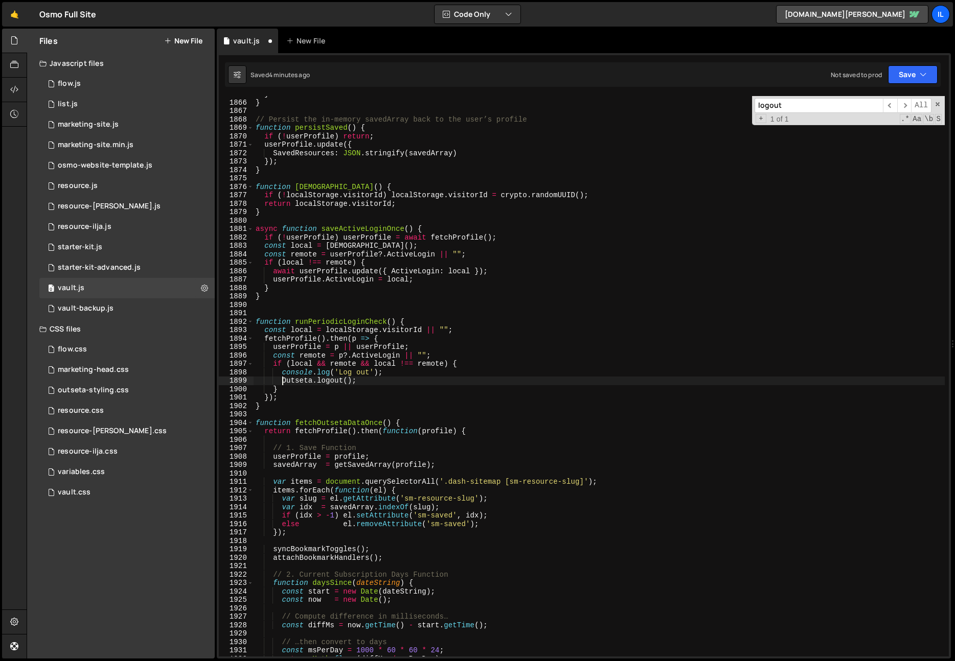
click at [431, 387] on div "} } // Persist the in-memory savedArray back to the user’s profile function per…" at bounding box center [598, 378] width 691 height 577
click at [404, 375] on div "} } // Persist the in-memory savedArray back to the user’s profile function per…" at bounding box center [598, 378] width 691 height 577
type textarea "console.log('Log out');"
